Goal: Task Accomplishment & Management: Use online tool/utility

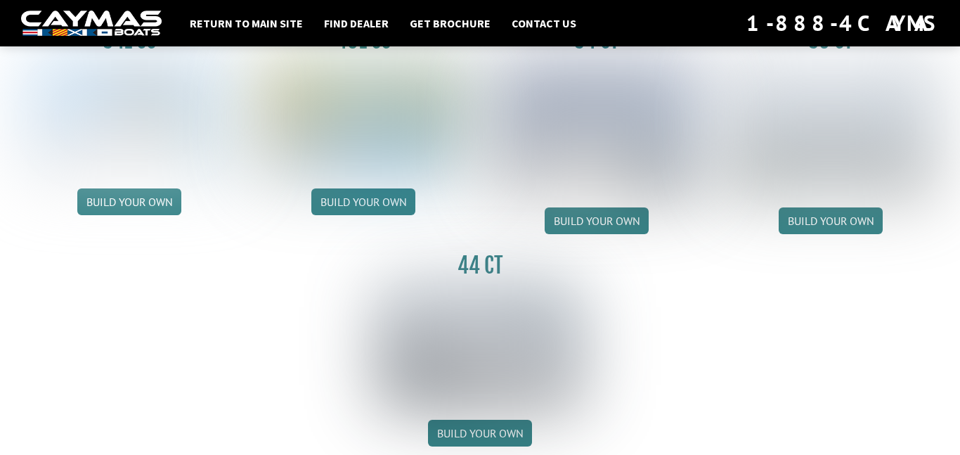
scroll to position [723, 0]
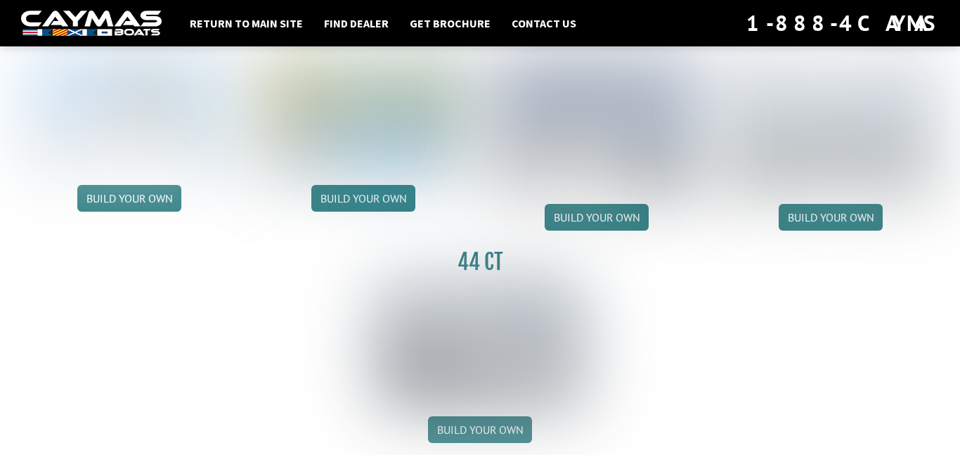
click at [477, 424] on link "Build your own" at bounding box center [480, 429] width 104 height 27
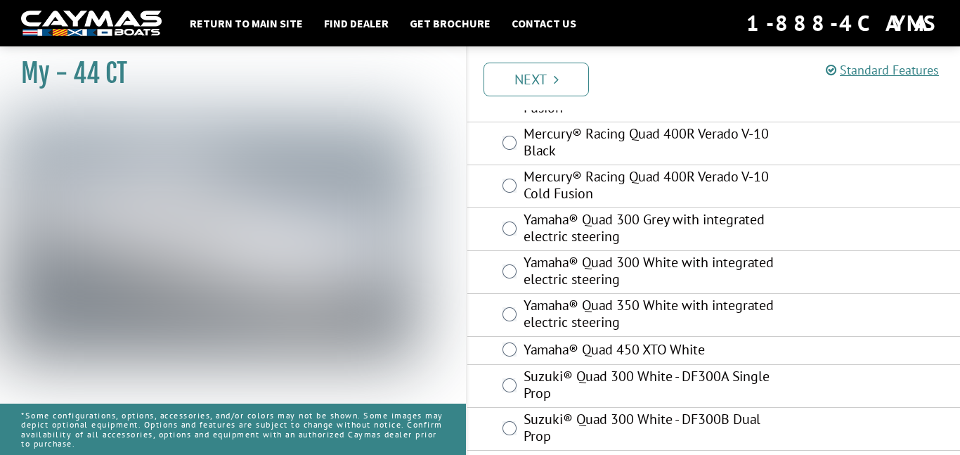
scroll to position [251, 0]
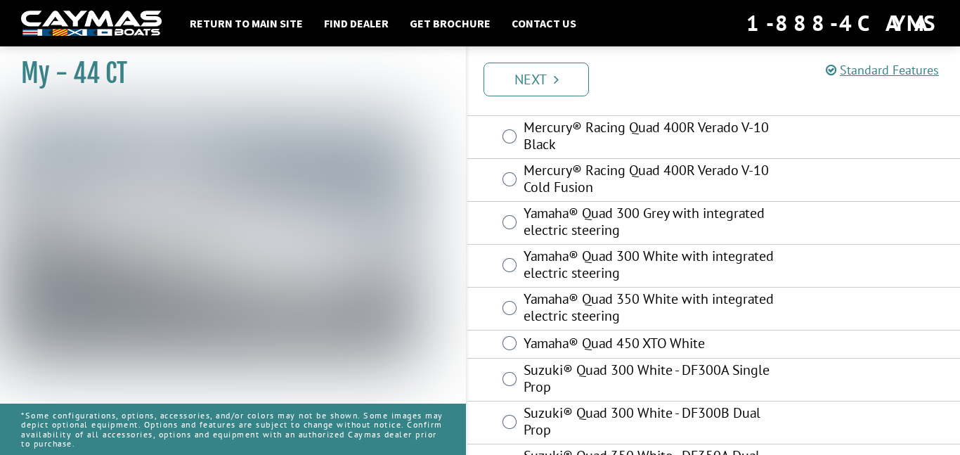
click at [515, 332] on div "Yamaha® Quad 450 XTO White" at bounding box center [713, 344] width 493 height 28
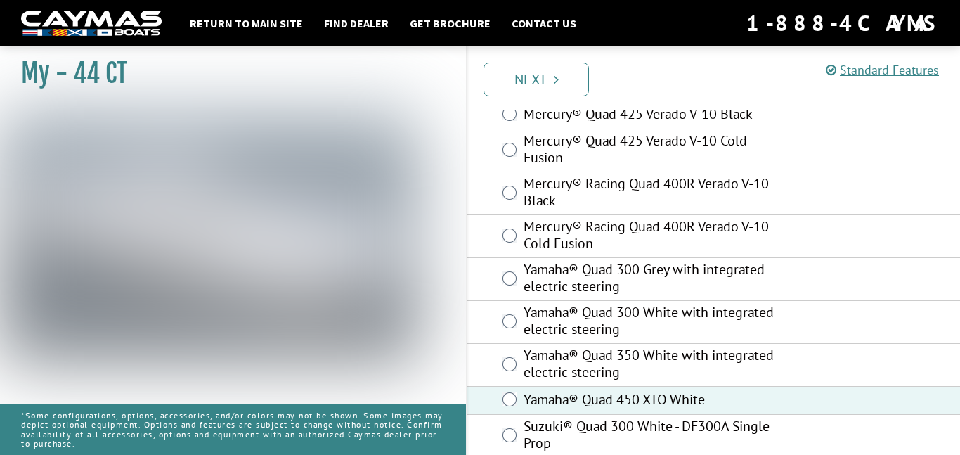
scroll to position [176, 0]
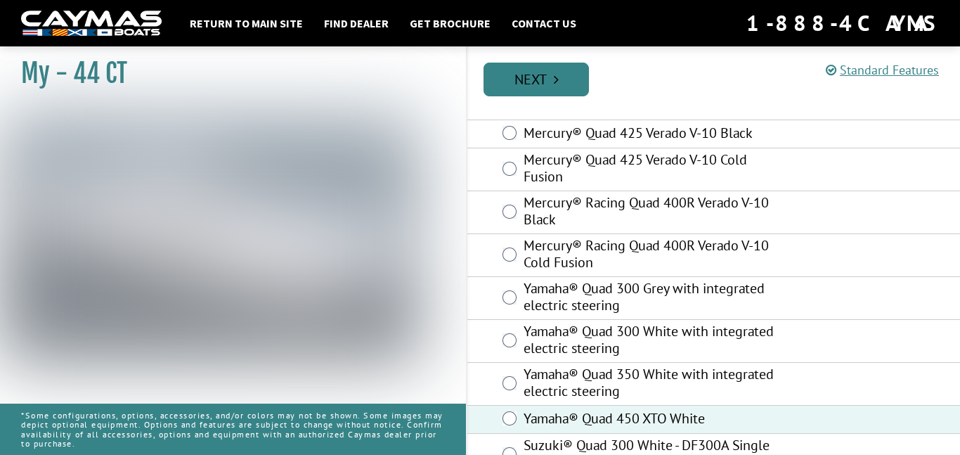
click at [515, 79] on link "Next" at bounding box center [535, 80] width 105 height 34
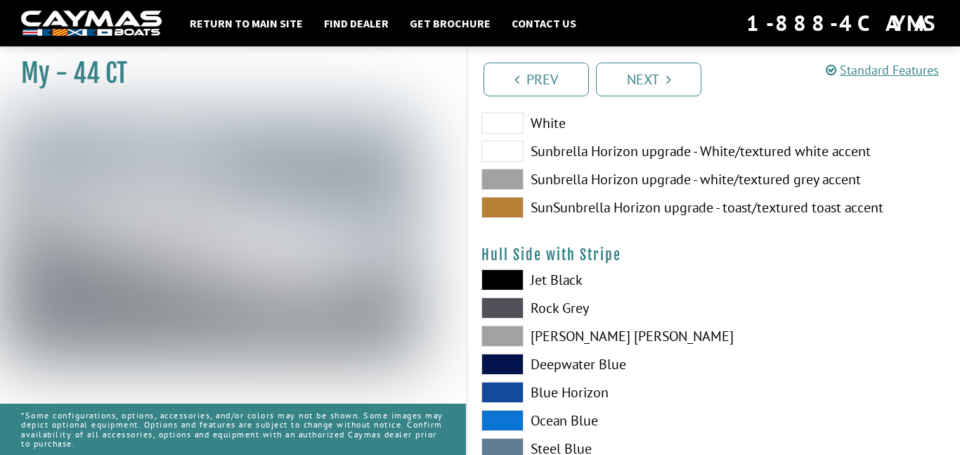
scroll to position [180, 0]
click at [499, 282] on span at bounding box center [502, 278] width 42 height 21
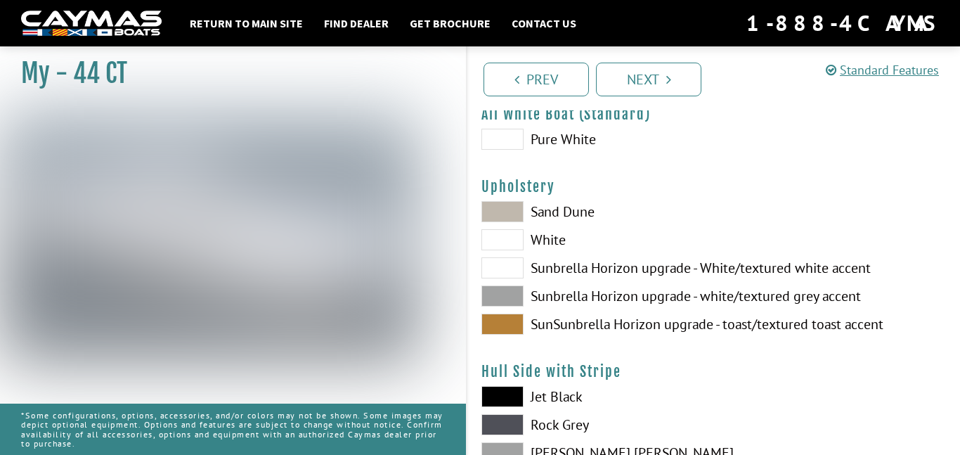
scroll to position [56, 0]
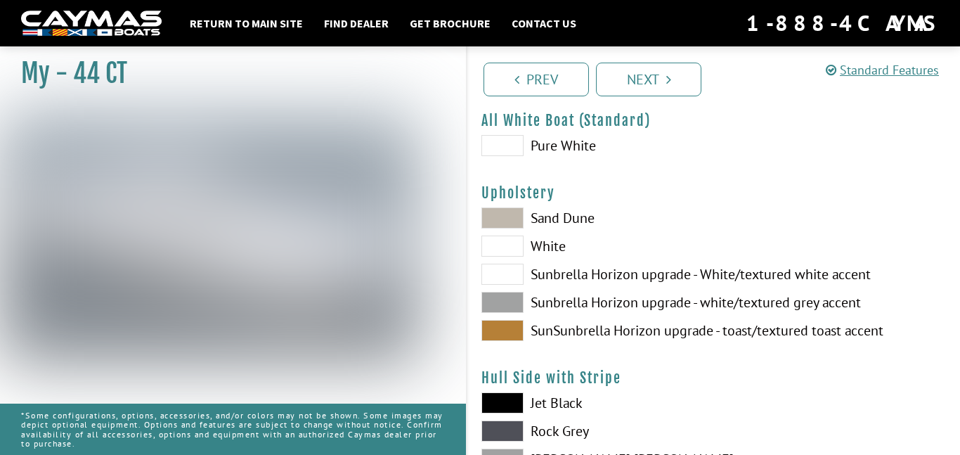
click at [490, 237] on span at bounding box center [502, 245] width 42 height 21
click at [632, 71] on link "Next" at bounding box center [648, 80] width 105 height 34
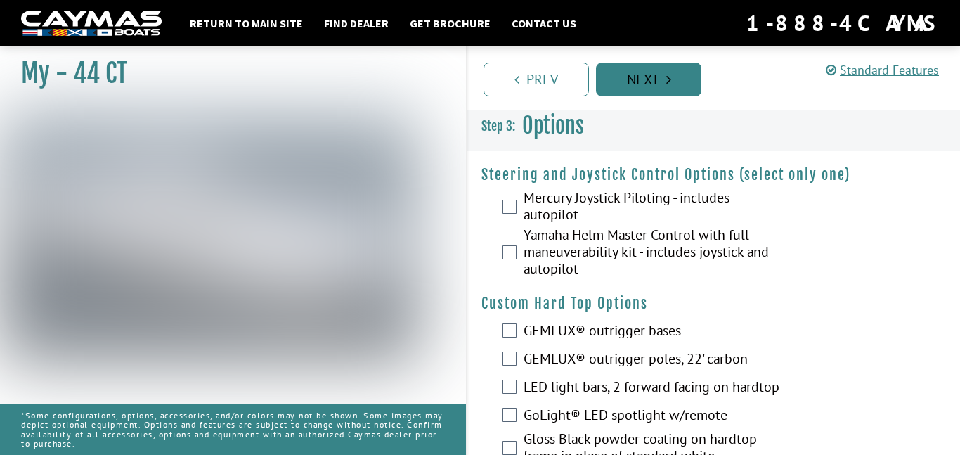
scroll to position [0, 0]
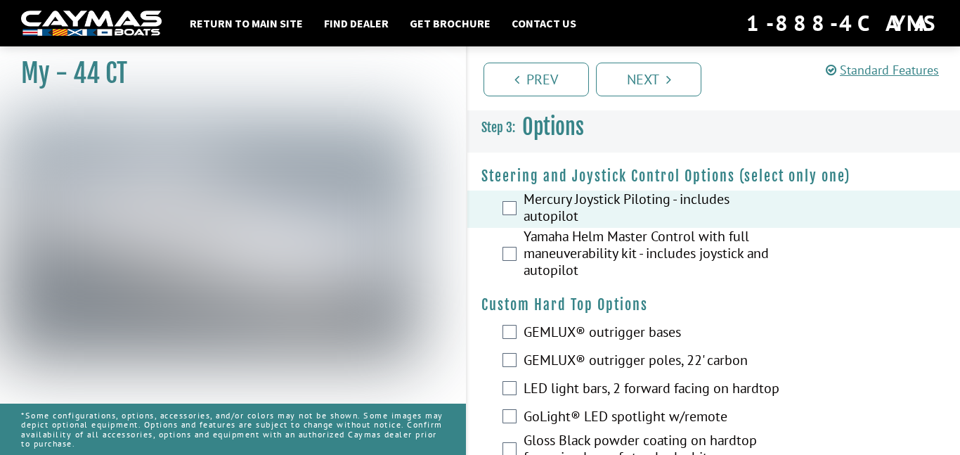
click at [508, 264] on div "Yamaha Helm Master Control with full maneuverability kit - includes joystick an…" at bounding box center [713, 255] width 493 height 54
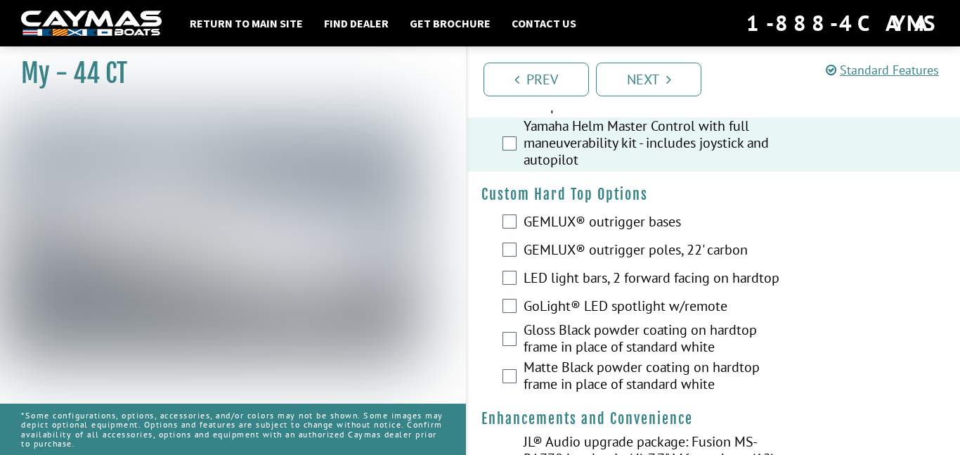
scroll to position [115, 0]
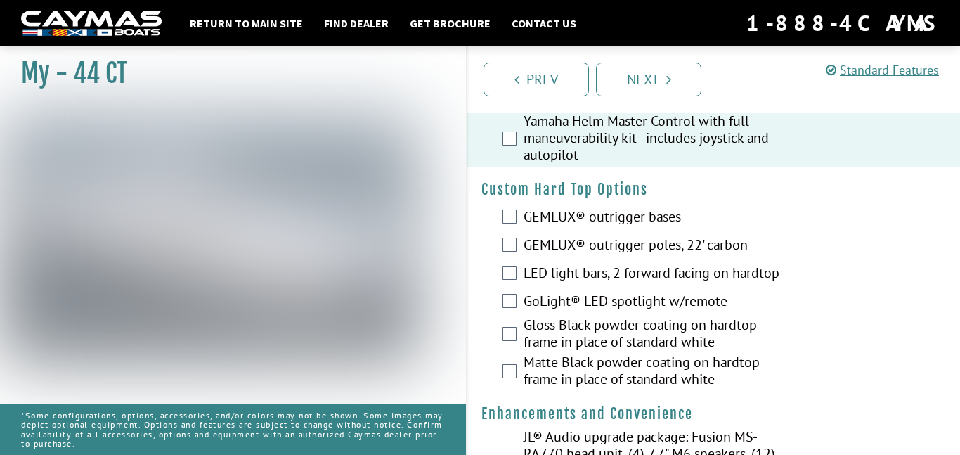
click at [553, 280] on label "LED light bars, 2 forward facing on hardtop" at bounding box center [654, 274] width 262 height 20
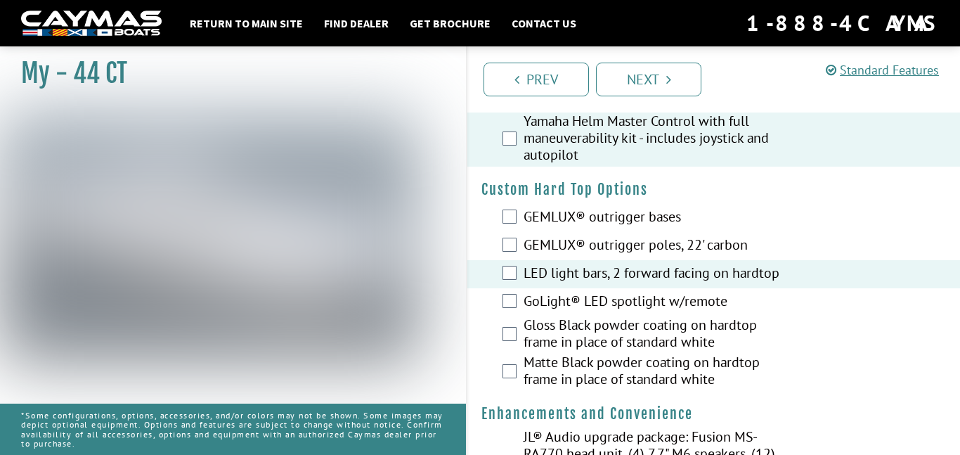
click at [542, 293] on label "GoLight® LED spotlight w/remote" at bounding box center [654, 302] width 262 height 20
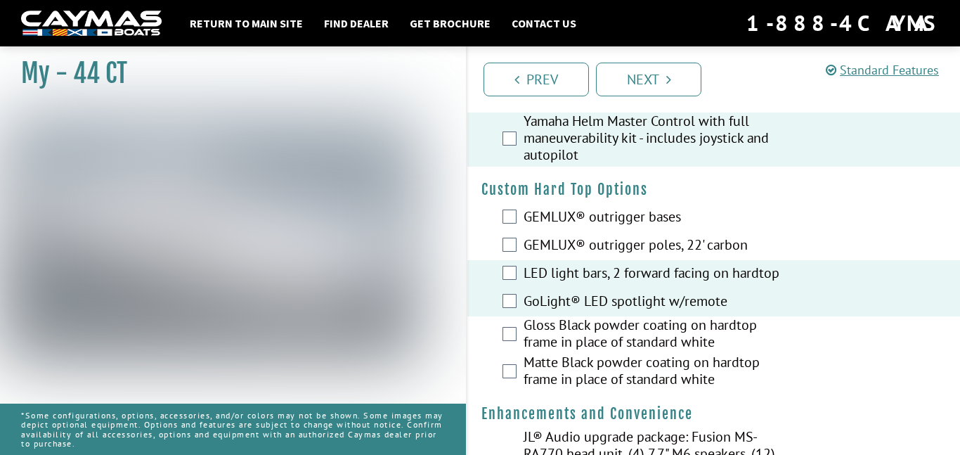
click at [549, 320] on label "Gloss Black powder coating on hardtop frame in place of standard white" at bounding box center [654, 334] width 262 height 37
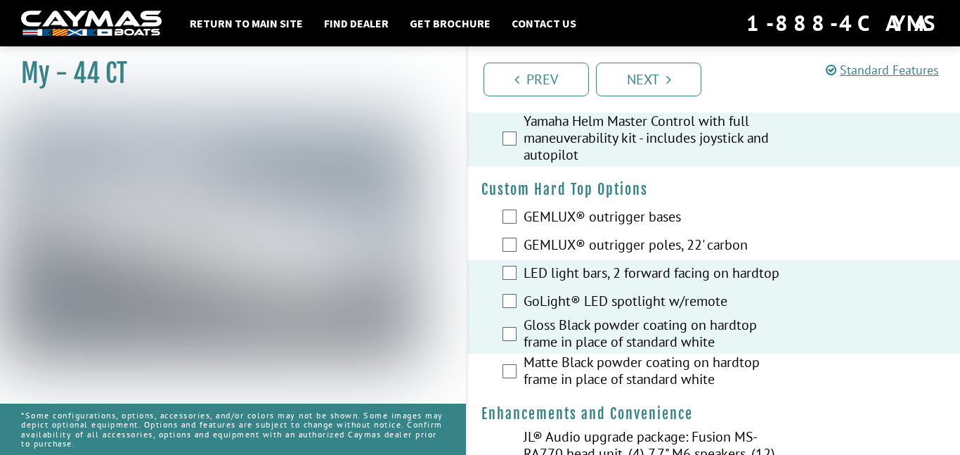
click at [549, 357] on label "Matte Black powder coating on hardtop frame in place of standard white" at bounding box center [654, 371] width 262 height 37
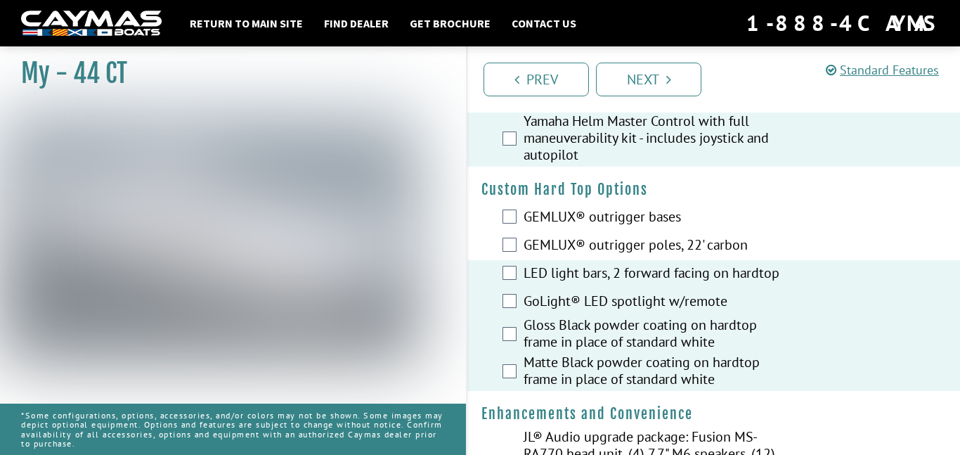
click at [531, 244] on label "GEMLUX® outrigger poles, 22' carbon" at bounding box center [654, 246] width 262 height 20
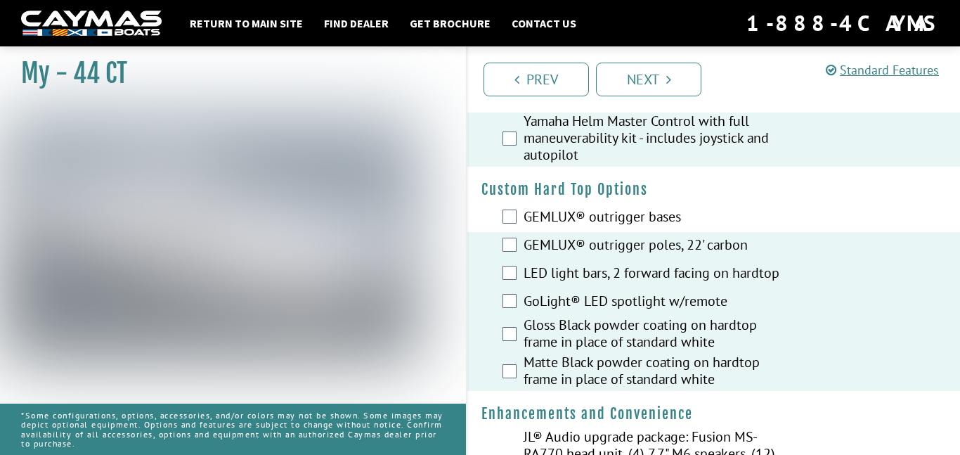
click at [520, 212] on div "GEMLUX® outrigger bases" at bounding box center [713, 218] width 493 height 28
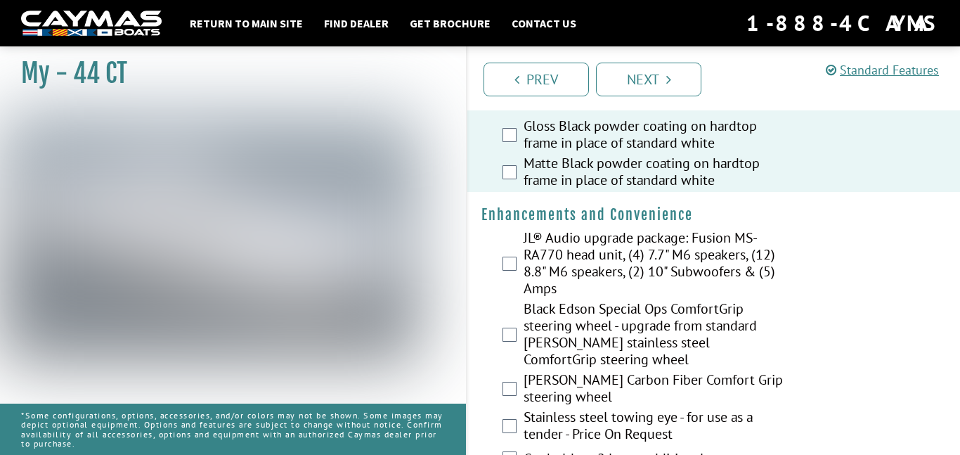
scroll to position [318, 0]
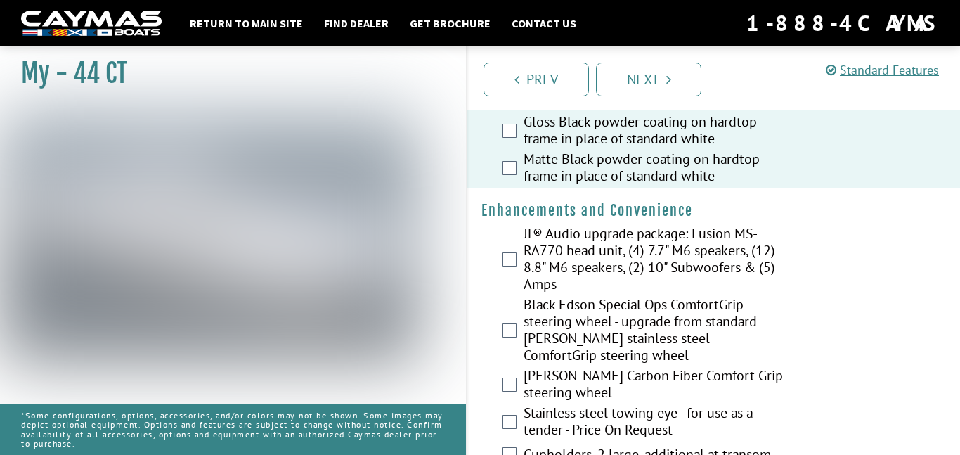
click at [512, 251] on div "JL® Audio upgrade package: Fusion MS-RA770 head unit, (4) 7.7" M6 speakers, (12…" at bounding box center [713, 260] width 493 height 71
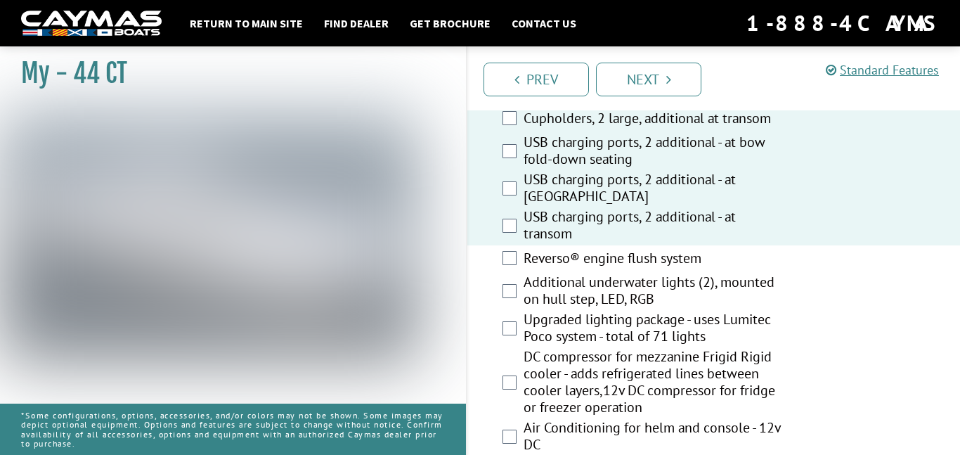
scroll to position [663, 0]
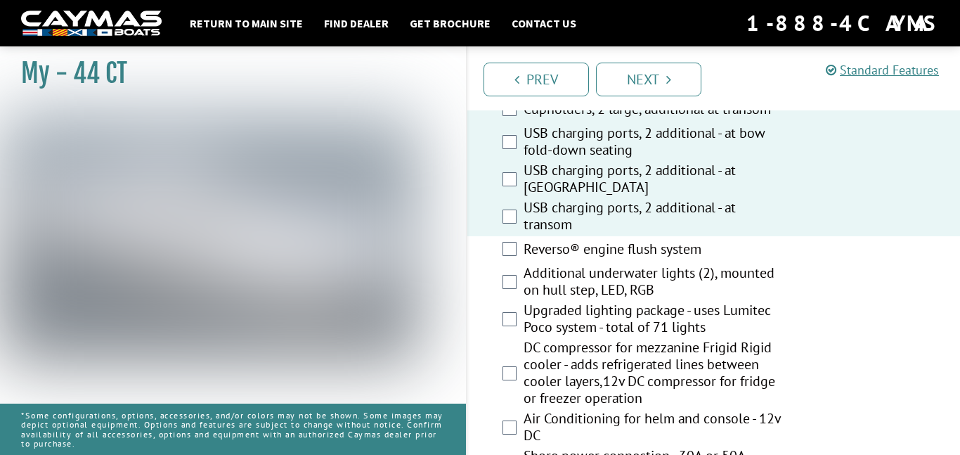
click at [519, 240] on div "Reverso® engine flush system" at bounding box center [713, 250] width 493 height 28
click at [519, 258] on div "Reverso® engine flush system" at bounding box center [713, 250] width 493 height 28
click at [517, 252] on div "Reverso® engine flush system" at bounding box center [713, 250] width 493 height 28
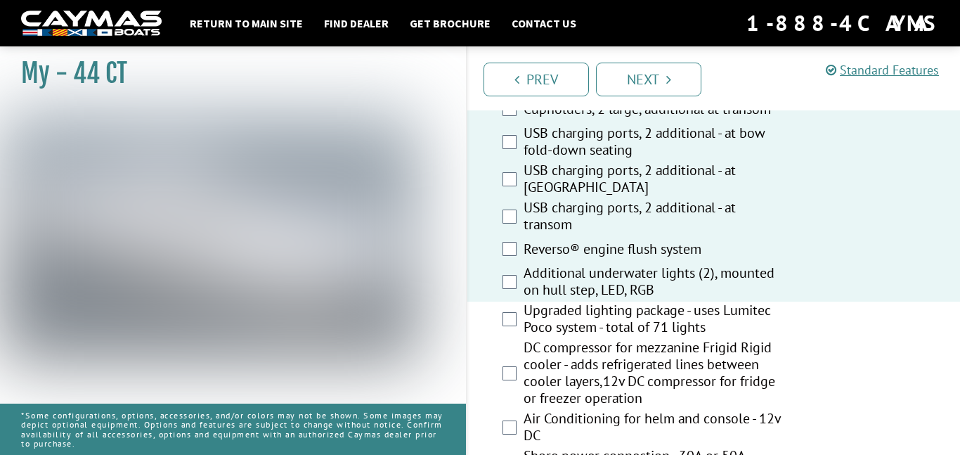
click at [507, 307] on div "Upgraded lighting package - uses Lumitec Poco system - total of 71 lights" at bounding box center [713, 319] width 493 height 37
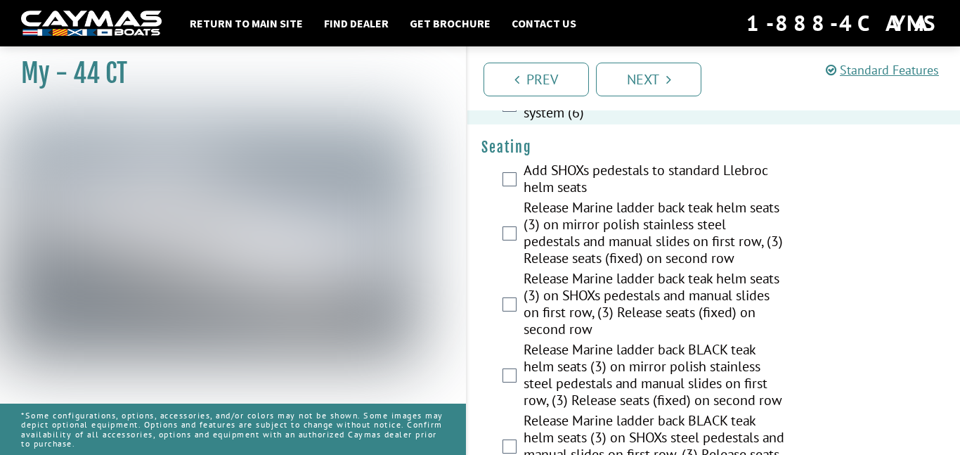
scroll to position [1180, 0]
click at [517, 282] on div "Release Marine ladder back teak helm seats (3) on SHOXs pedestals and manual sl…" at bounding box center [713, 304] width 493 height 71
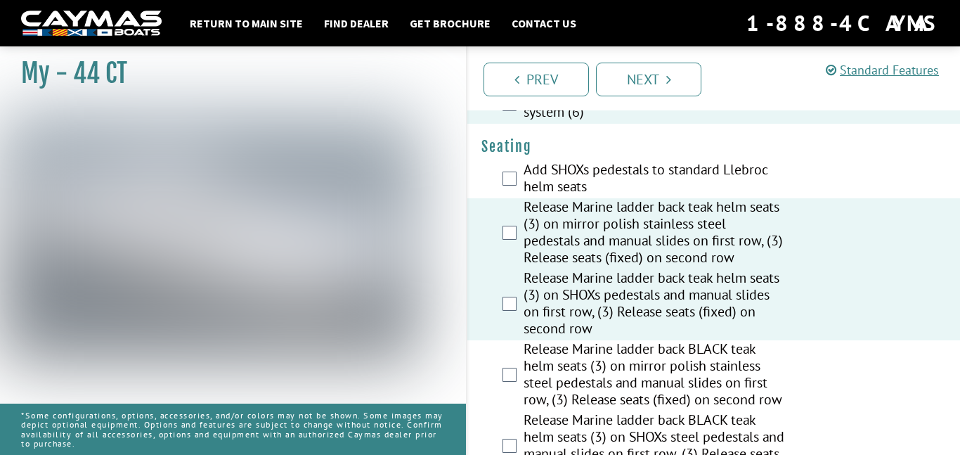
click at [507, 161] on div "Add SHOXs pedestals to standard Llebroc helm seats" at bounding box center [713, 179] width 493 height 37
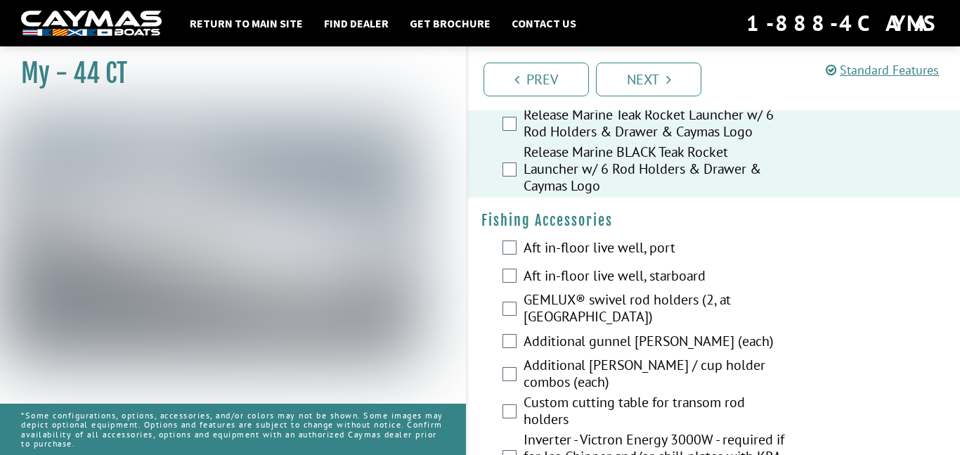
scroll to position [1707, 0]
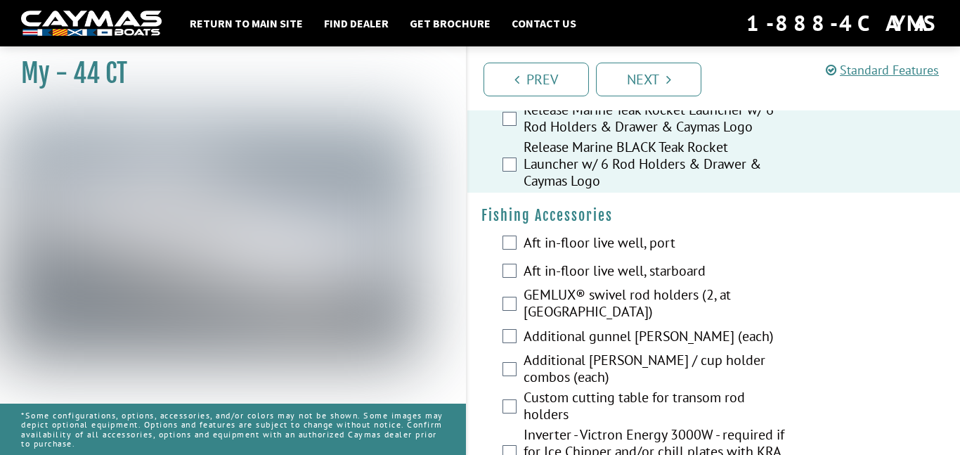
click at [509, 235] on div "Aft in-floor live well, port" at bounding box center [713, 244] width 493 height 28
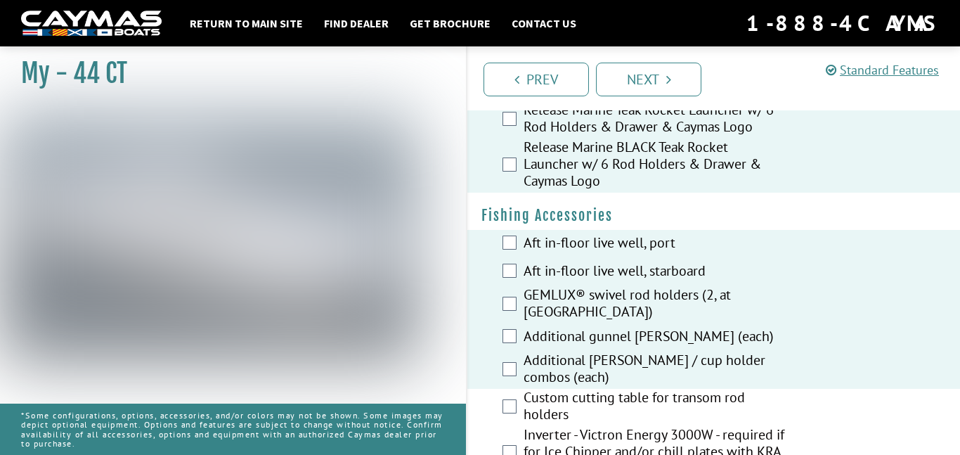
click at [511, 399] on div "Custom cutting table for transom rod holders" at bounding box center [713, 407] width 493 height 37
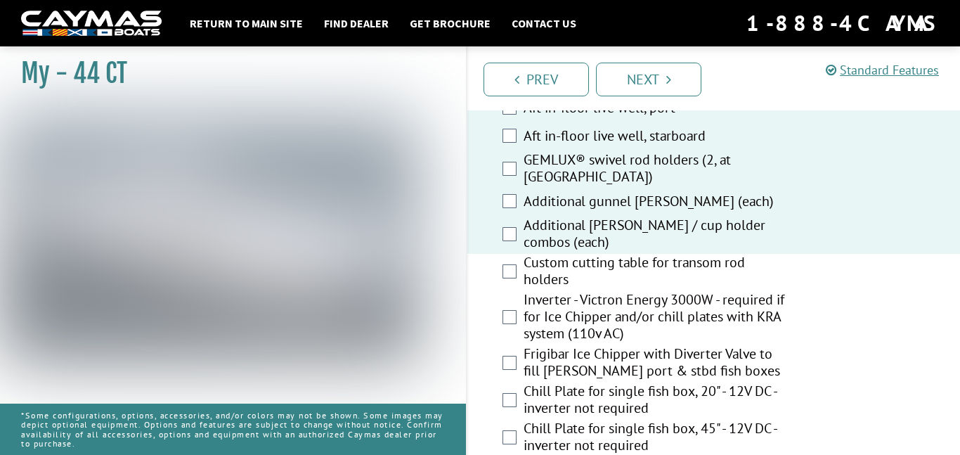
scroll to position [1851, 0]
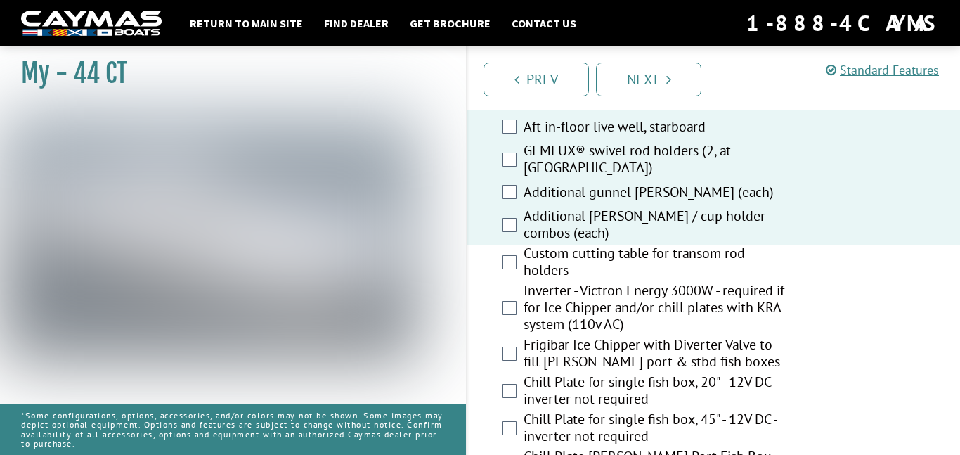
click at [517, 245] on div "Custom cutting table for transom rod holders" at bounding box center [713, 263] width 493 height 37
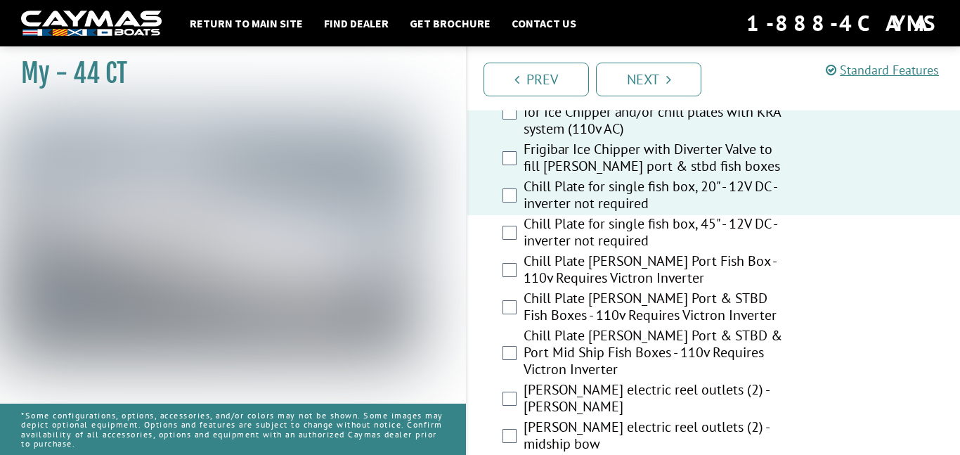
scroll to position [2062, 0]
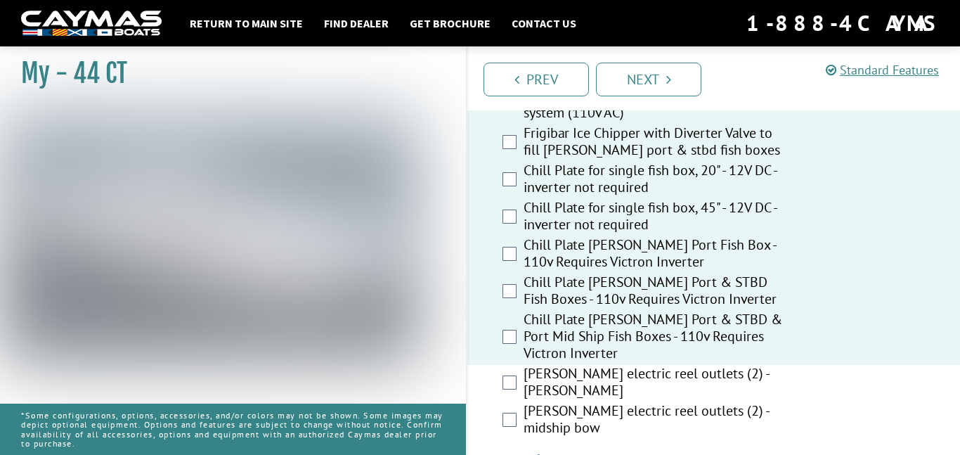
click at [506, 367] on div "[PERSON_NAME] electric reel outlets (2) - [PERSON_NAME]" at bounding box center [713, 383] width 493 height 37
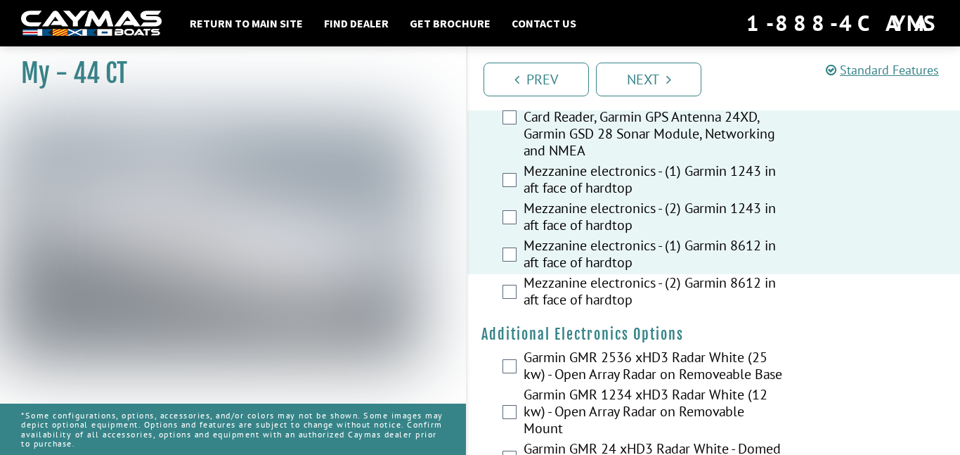
scroll to position [2579, 0]
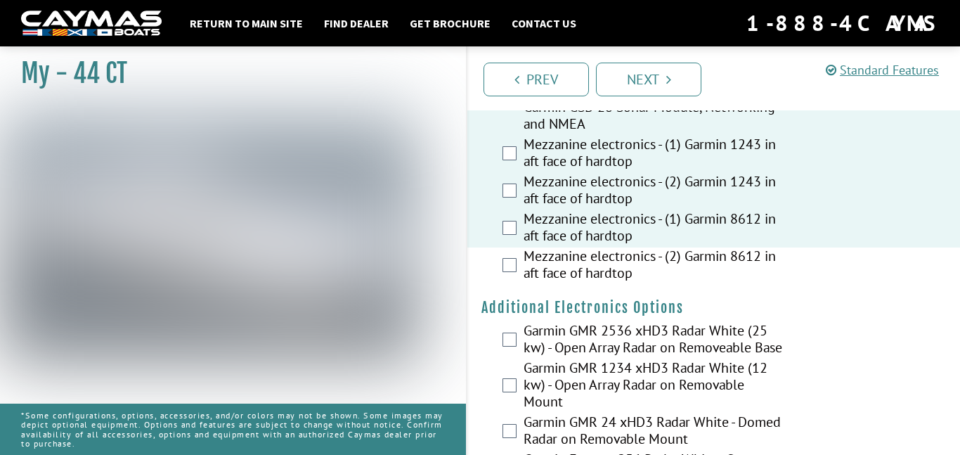
click at [519, 247] on div "Mezzanine electronics - (2) Garmin 8612 in aft face of hardtop" at bounding box center [713, 265] width 493 height 37
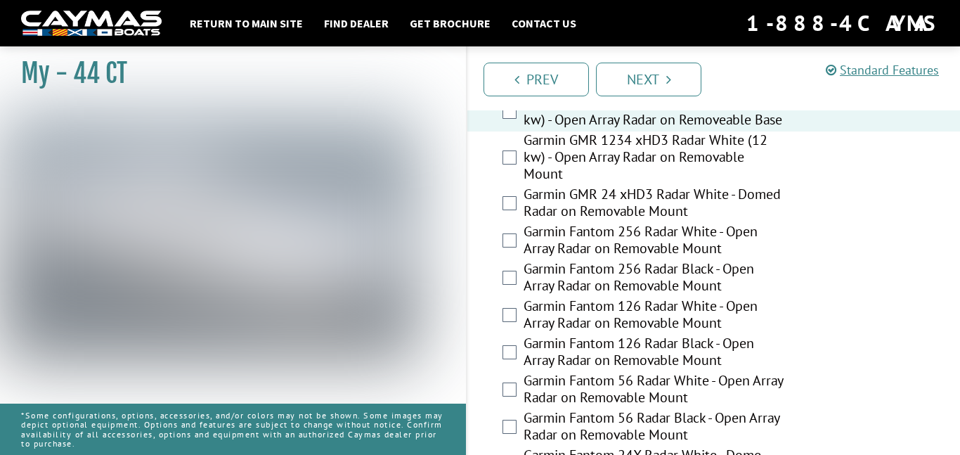
scroll to position [2808, 0]
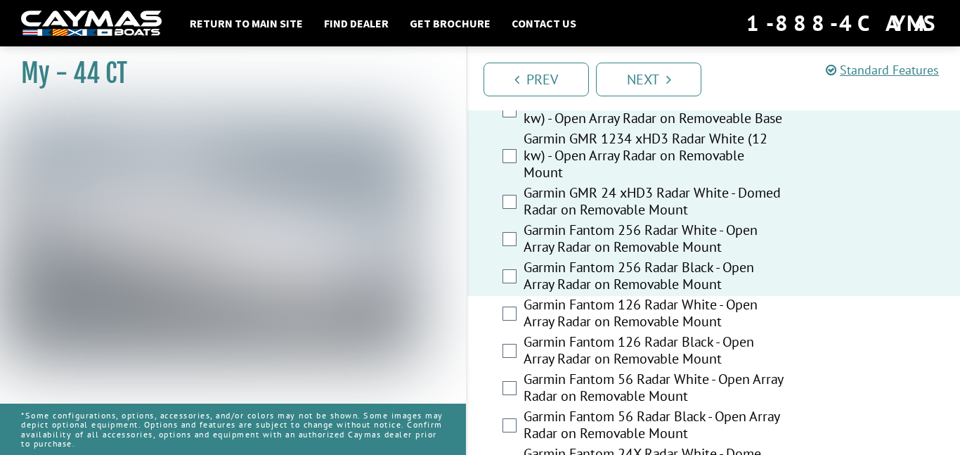
click at [511, 314] on div "Garmin Fantom 126 Radar White - Open Array Radar on Removable Mount" at bounding box center [713, 314] width 493 height 37
click at [508, 296] on div "Garmin Fantom 126 Radar White - Open Array Radar on Removable Mount" at bounding box center [713, 314] width 493 height 37
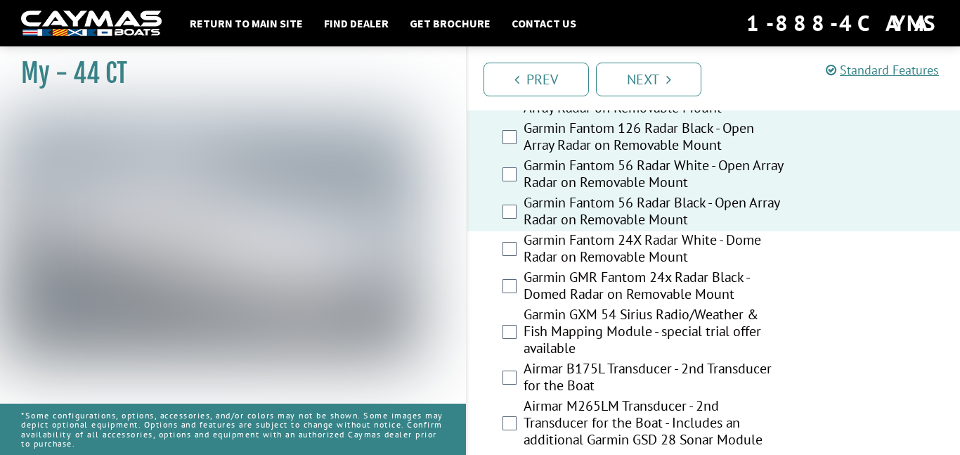
scroll to position [3026, 0]
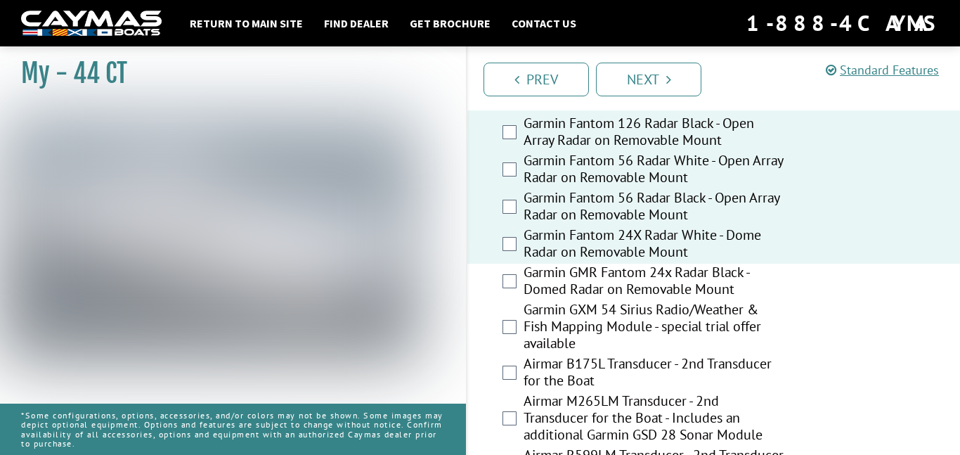
click at [512, 263] on div "Garmin GMR Fantom 24x Radar Black - Domed Radar on Removable Mount" at bounding box center [713, 281] width 493 height 37
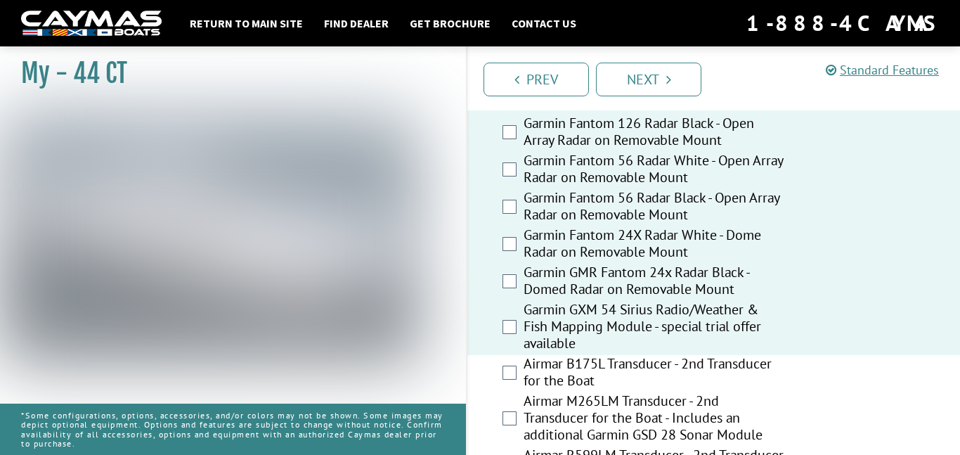
click at [509, 377] on div "Airmar B175L Transducer - 2nd Transducer for the Boat" at bounding box center [713, 373] width 493 height 37
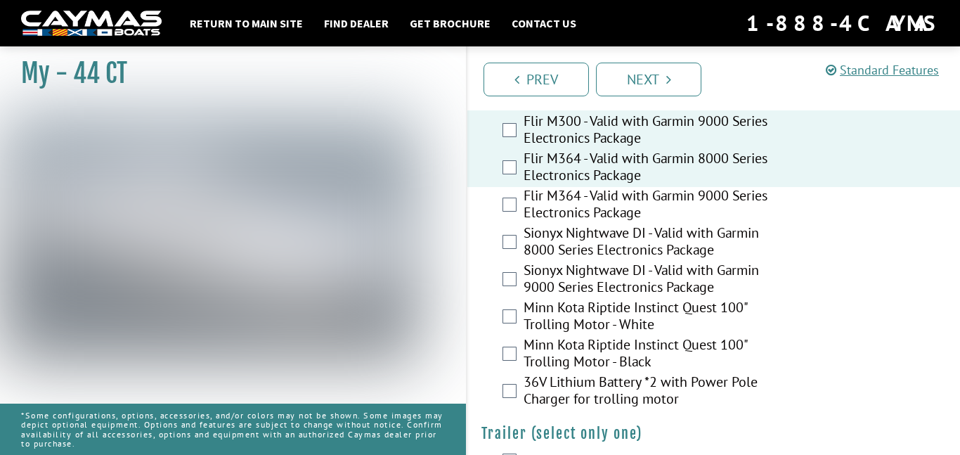
scroll to position [3532, 0]
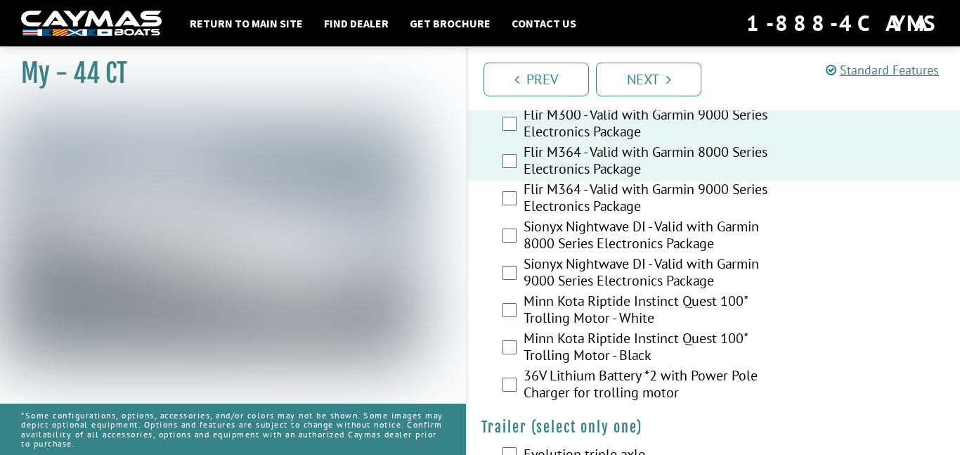
click at [502, 168] on div "Flir M364 - Valid with Garmin 8000 Series Electronics Package" at bounding box center [713, 161] width 493 height 37
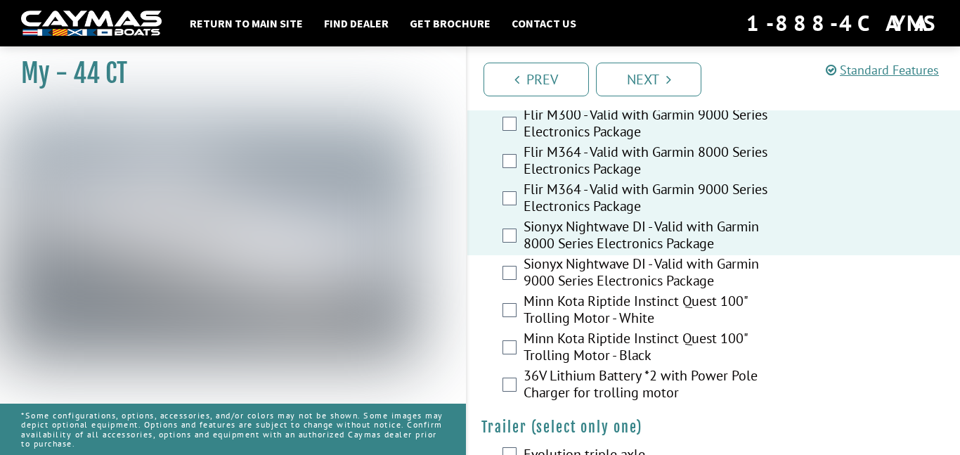
click at [508, 270] on div "Sionyx Nightwave DI - Valid with Garmin 9000 Series Electronics Package" at bounding box center [713, 273] width 493 height 37
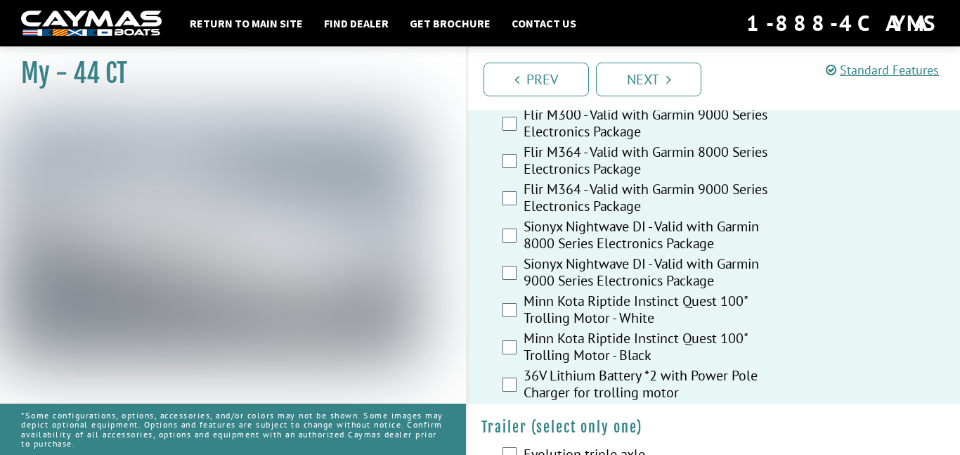
scroll to position [3565, 0]
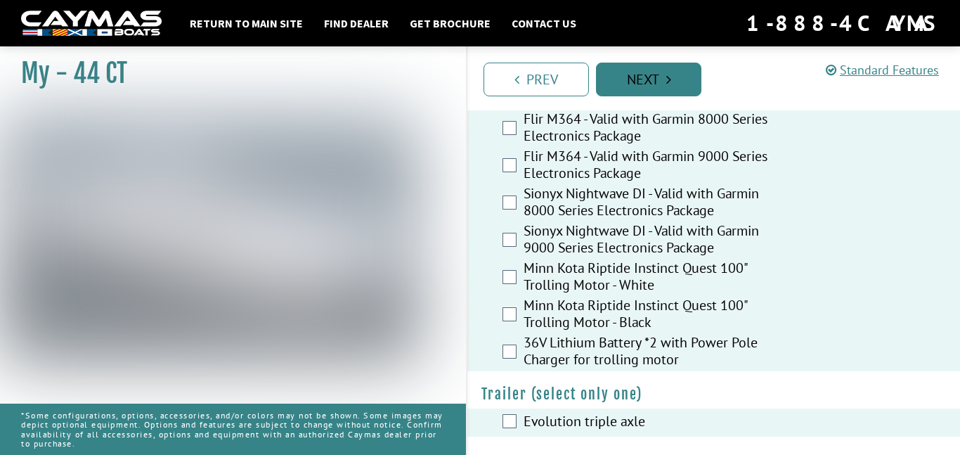
click at [643, 68] on link "Next" at bounding box center [648, 80] width 105 height 34
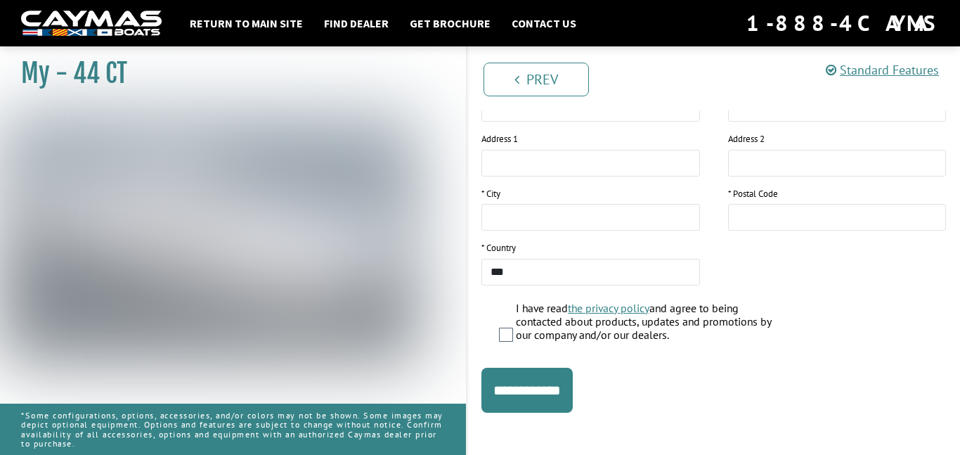
scroll to position [326, 0]
